Goal: Task Accomplishment & Management: Use online tool/utility

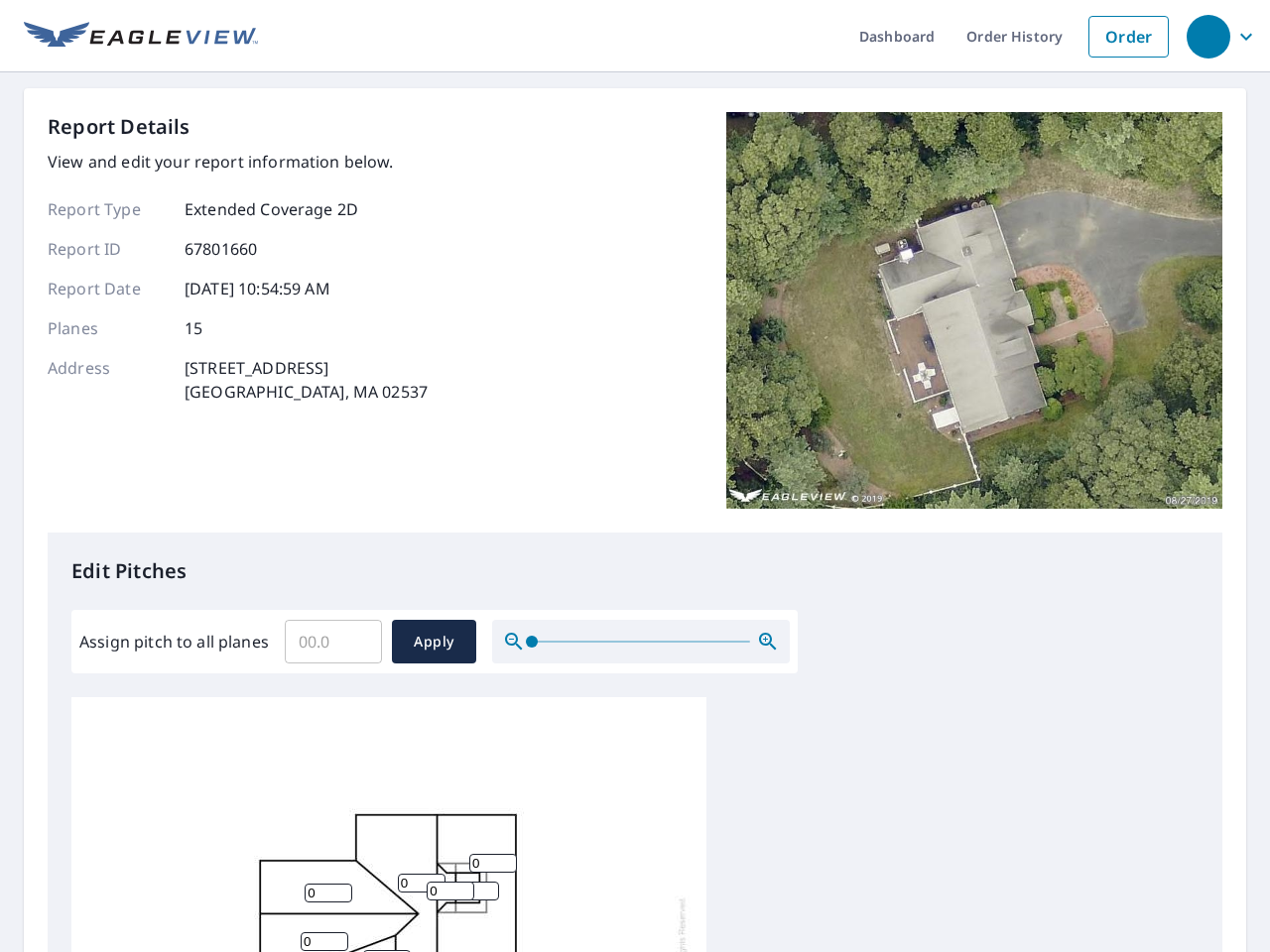
click at [635, 476] on div "Report Details View and edit your report information below. Report Type Extende…" at bounding box center [635, 322] width 1174 height 421
click at [1207, 36] on div "button" at bounding box center [1208, 37] width 44 height 44
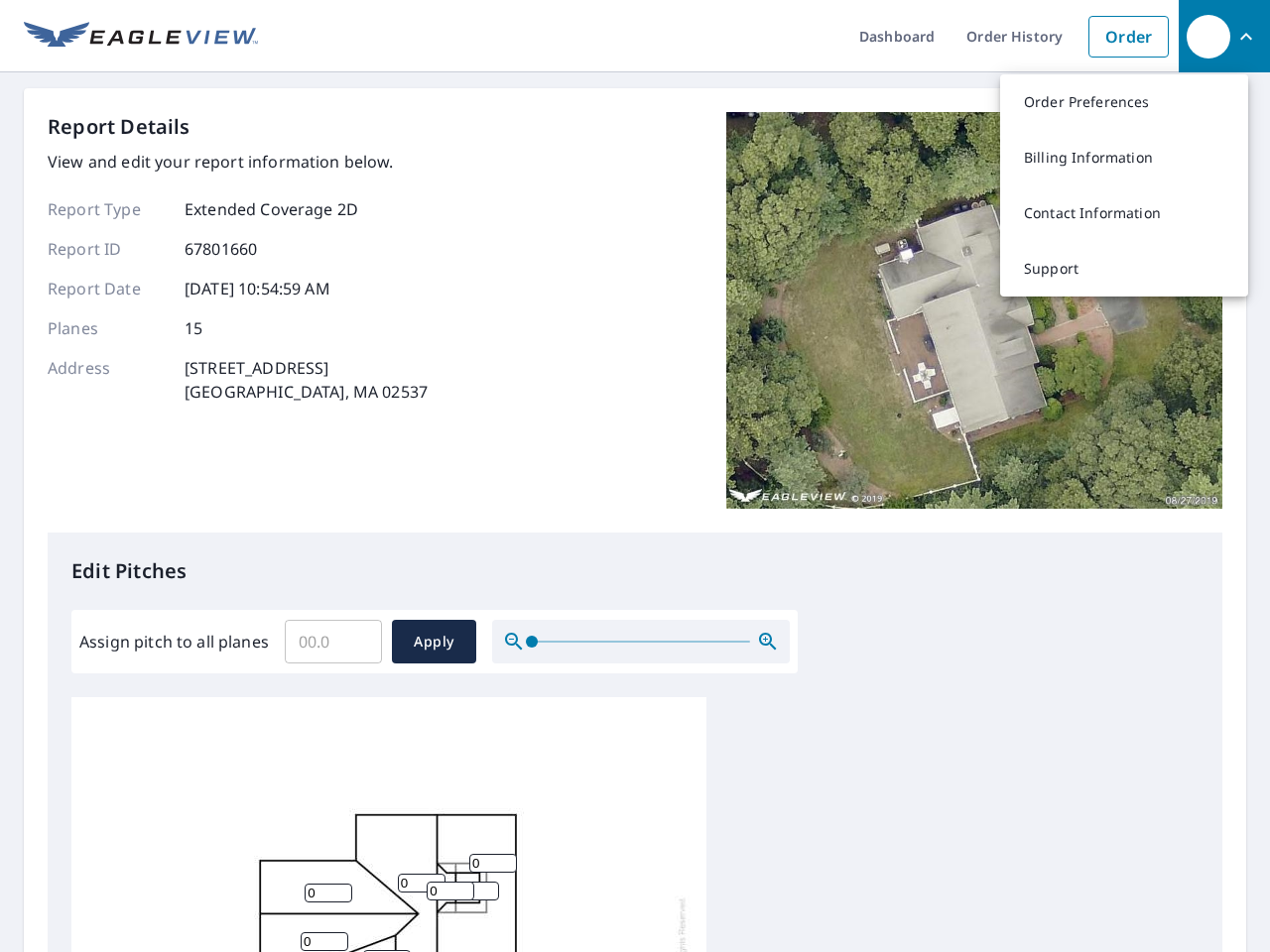
click at [333, 642] on input "Assign pitch to all planes" at bounding box center [333, 642] width 98 height 56
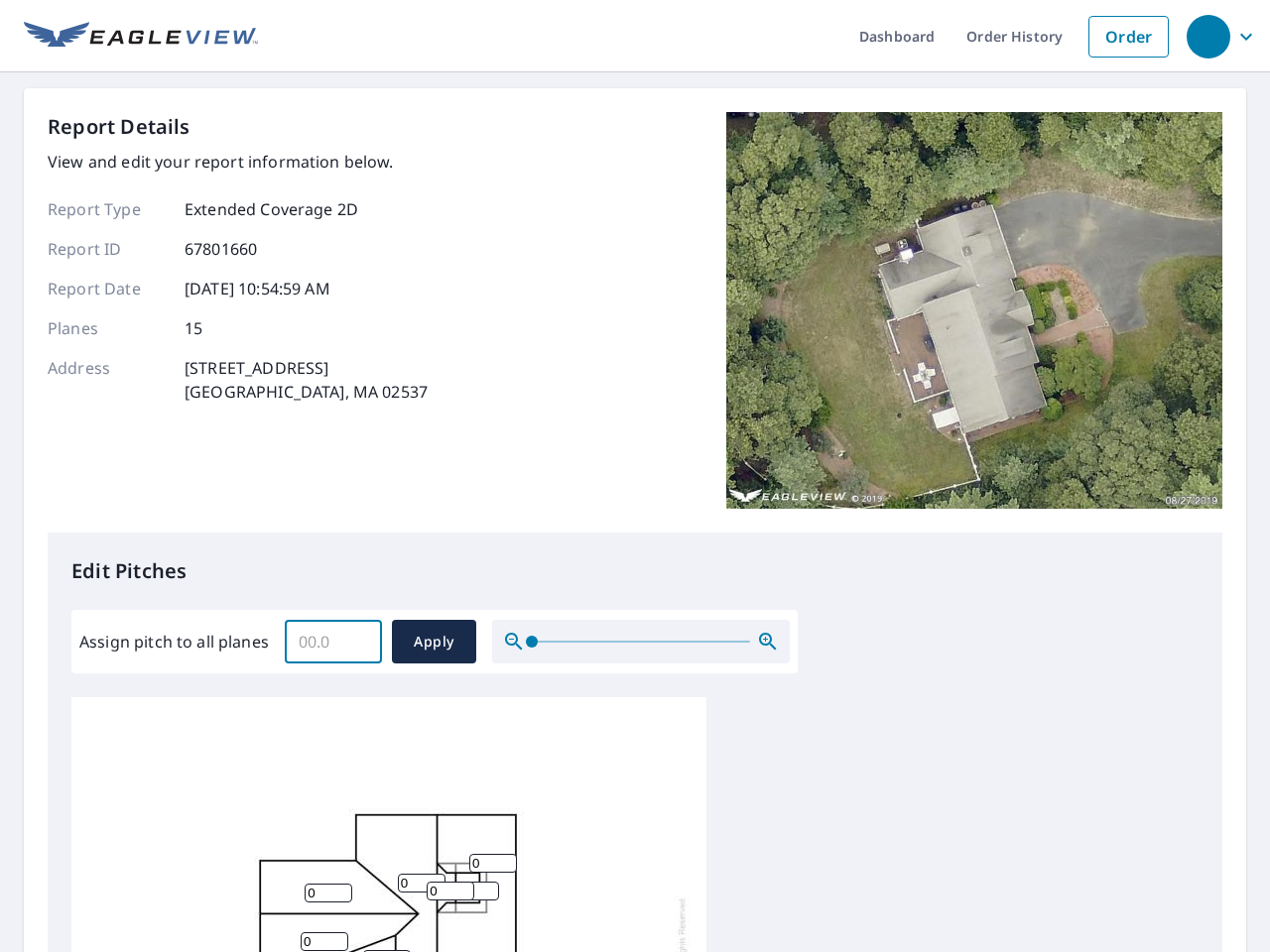
click at [434, 642] on span "Apply" at bounding box center [434, 642] width 53 height 25
click at [767, 642] on icon "button" at bounding box center [768, 642] width 24 height 24
